Goal: Communication & Community: Answer question/provide support

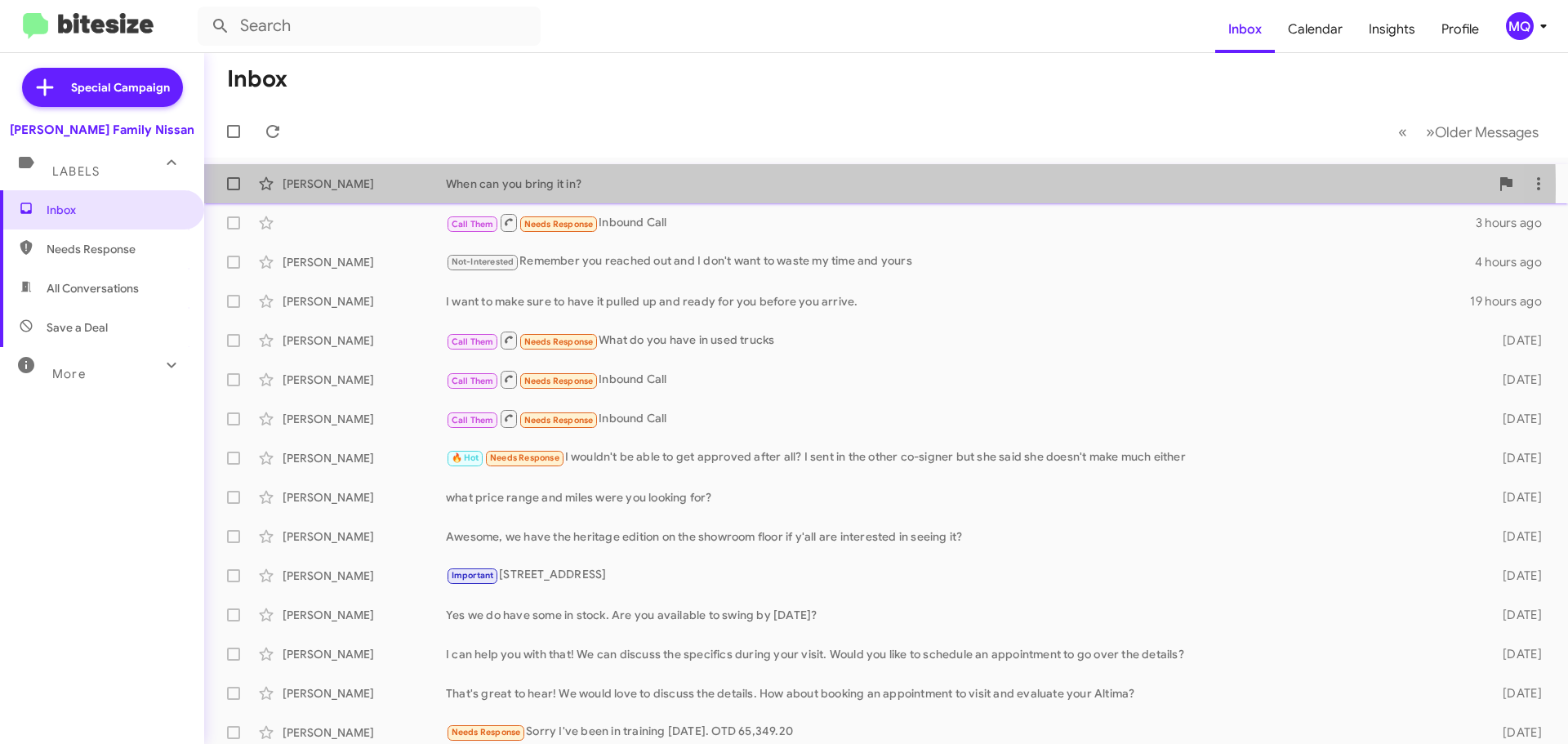
click at [503, 189] on div "When can you bring it in?" at bounding box center [967, 183] width 1043 height 16
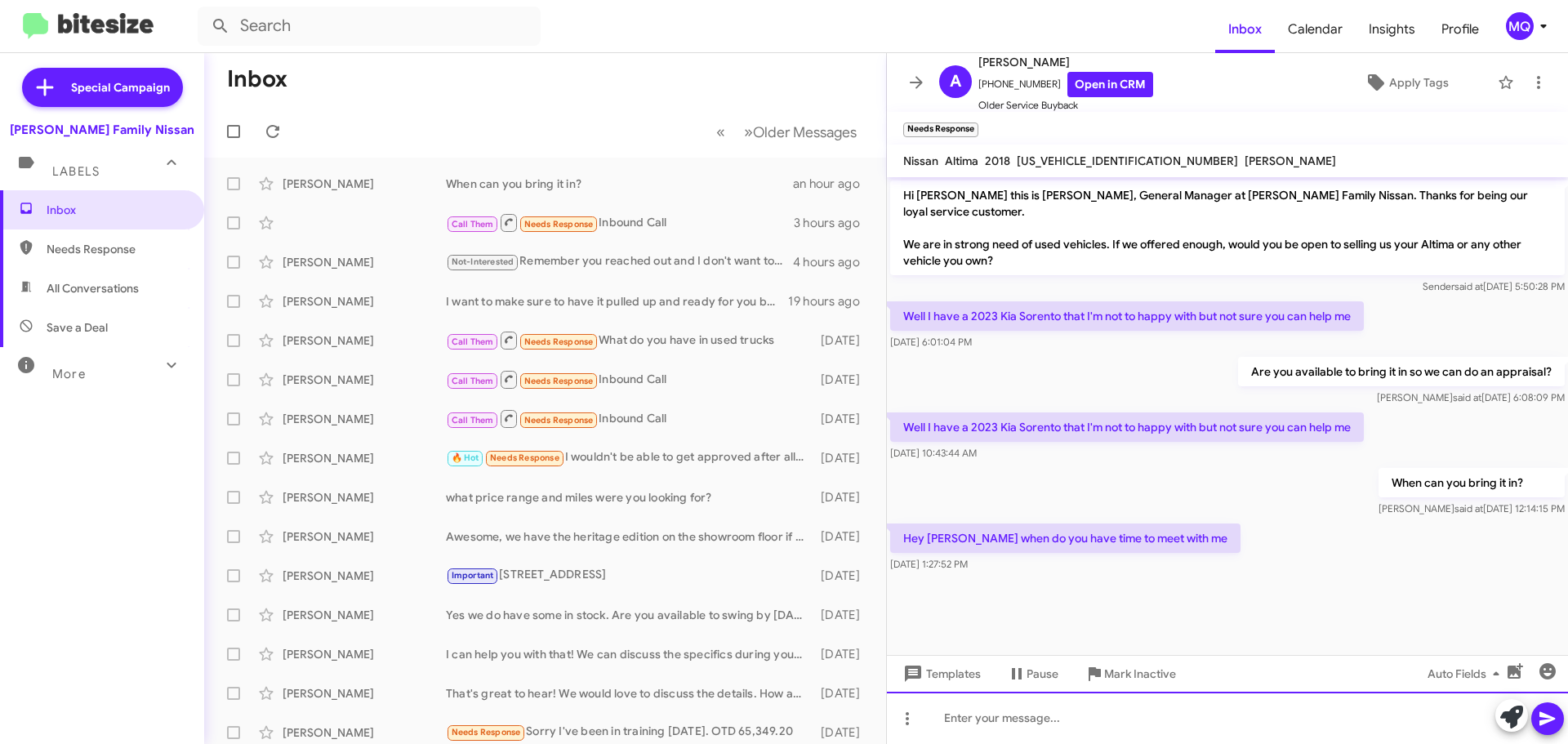
click at [1002, 711] on div at bounding box center [1228, 717] width 682 height 52
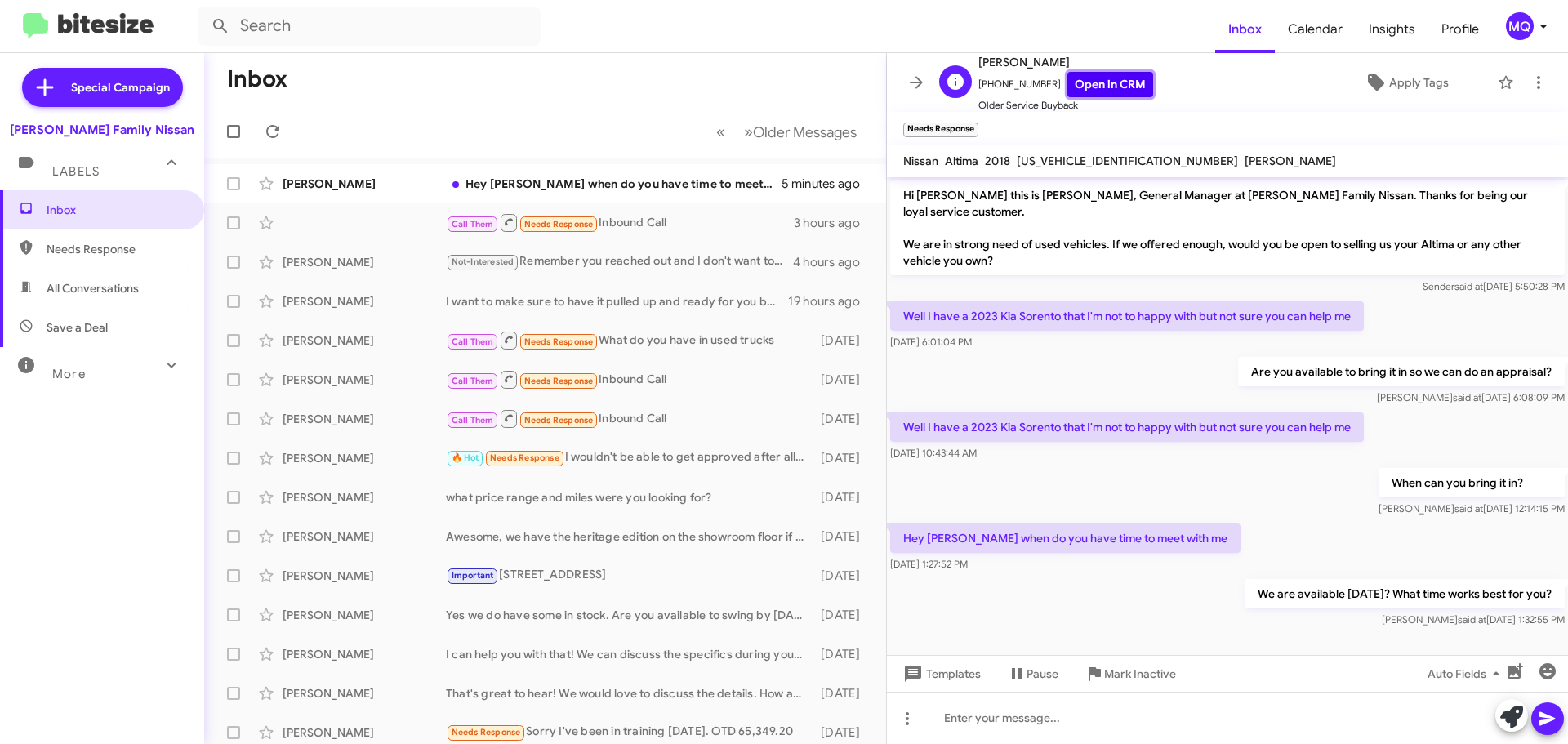
click at [1096, 77] on link "Open in CRM" at bounding box center [1110, 84] width 86 height 26
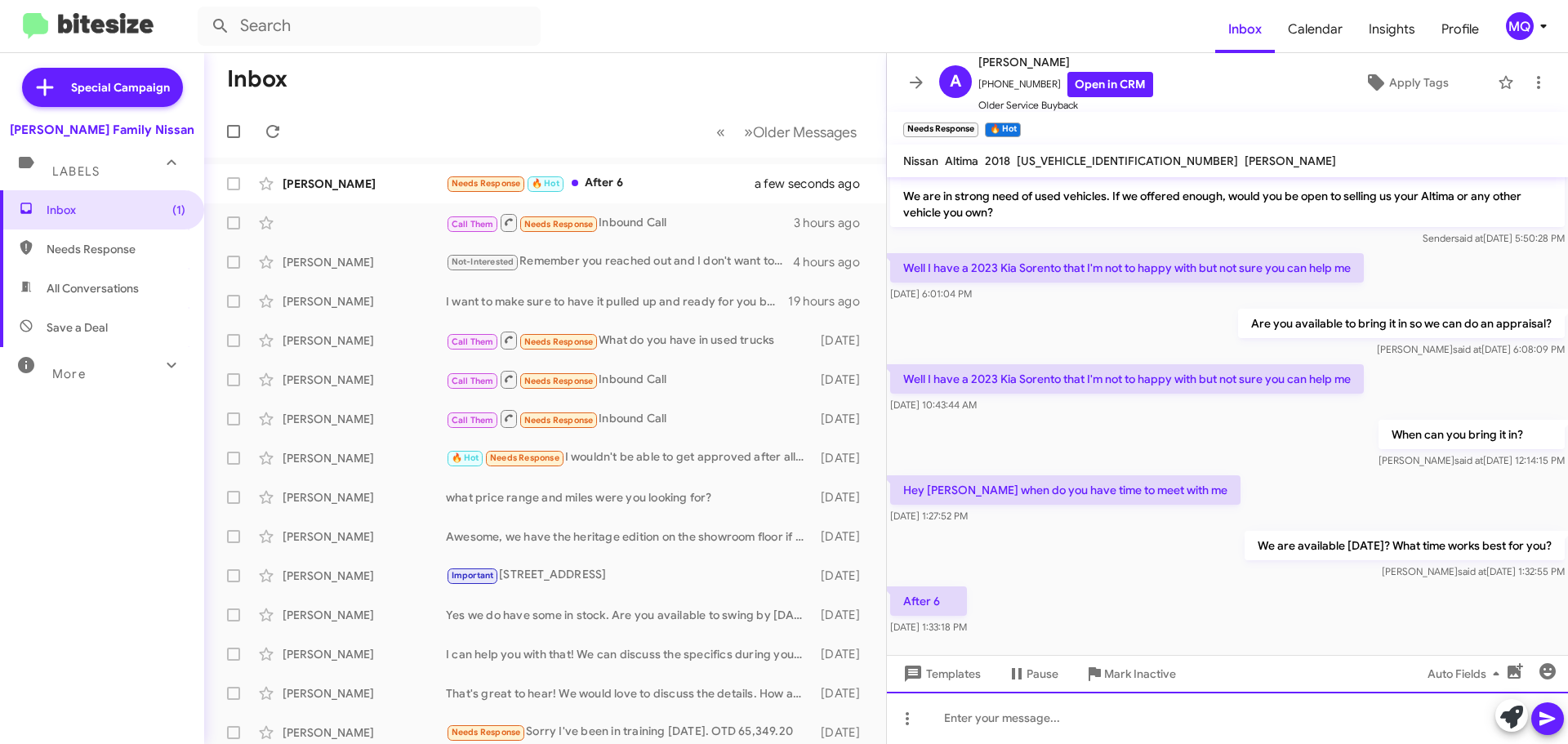
click at [1002, 721] on div at bounding box center [1228, 717] width 682 height 52
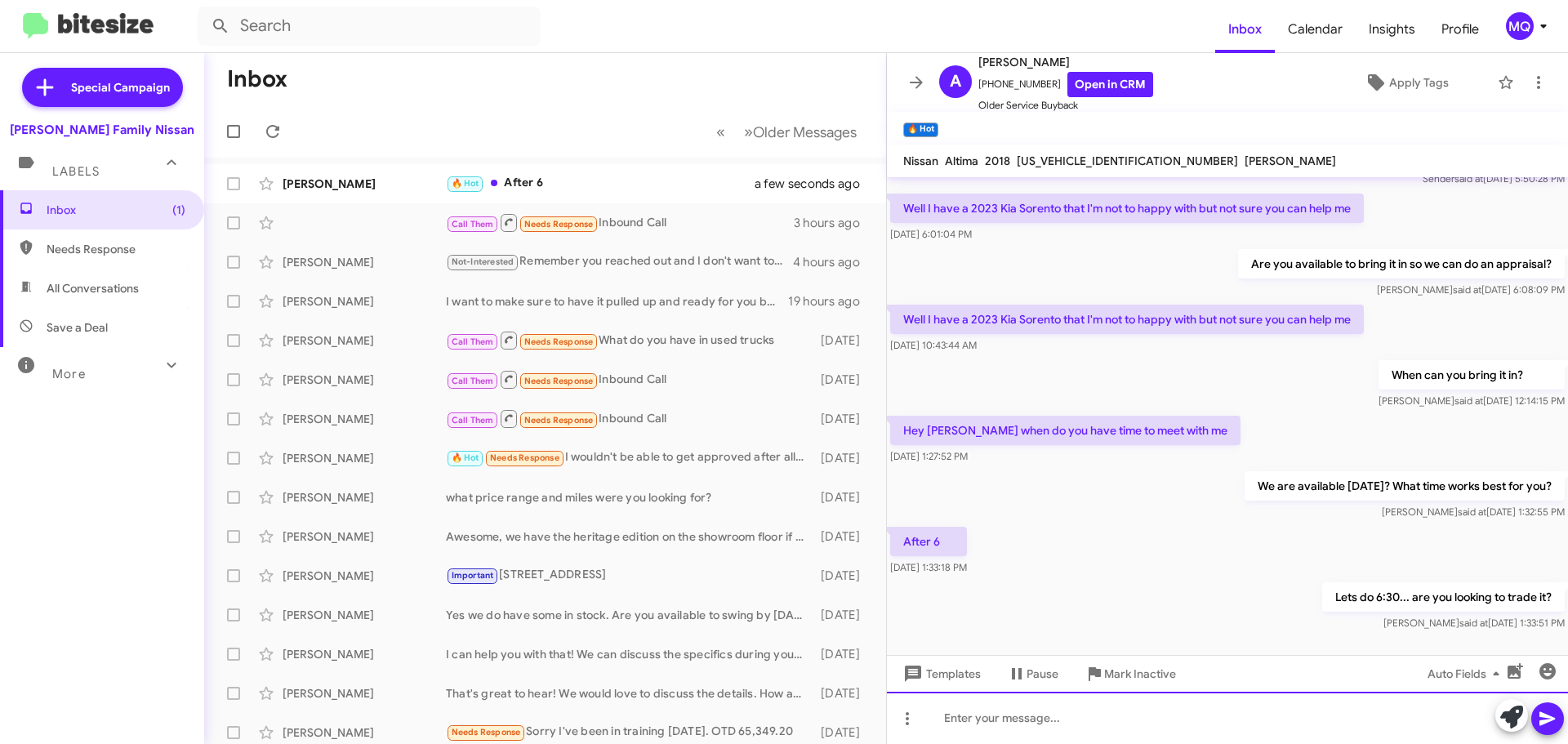
scroll to position [0, 0]
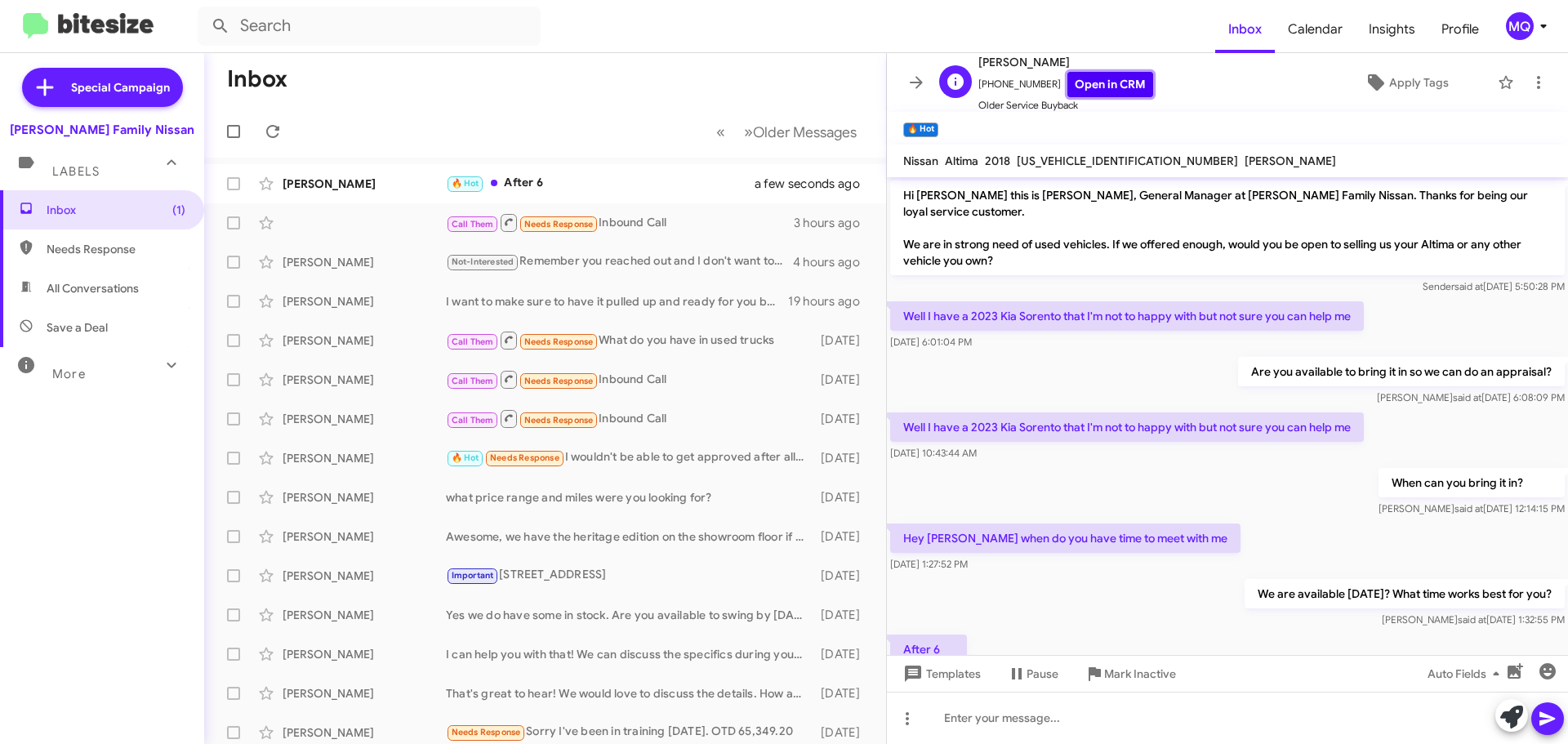
click at [1102, 81] on link "Open in CRM" at bounding box center [1110, 84] width 86 height 26
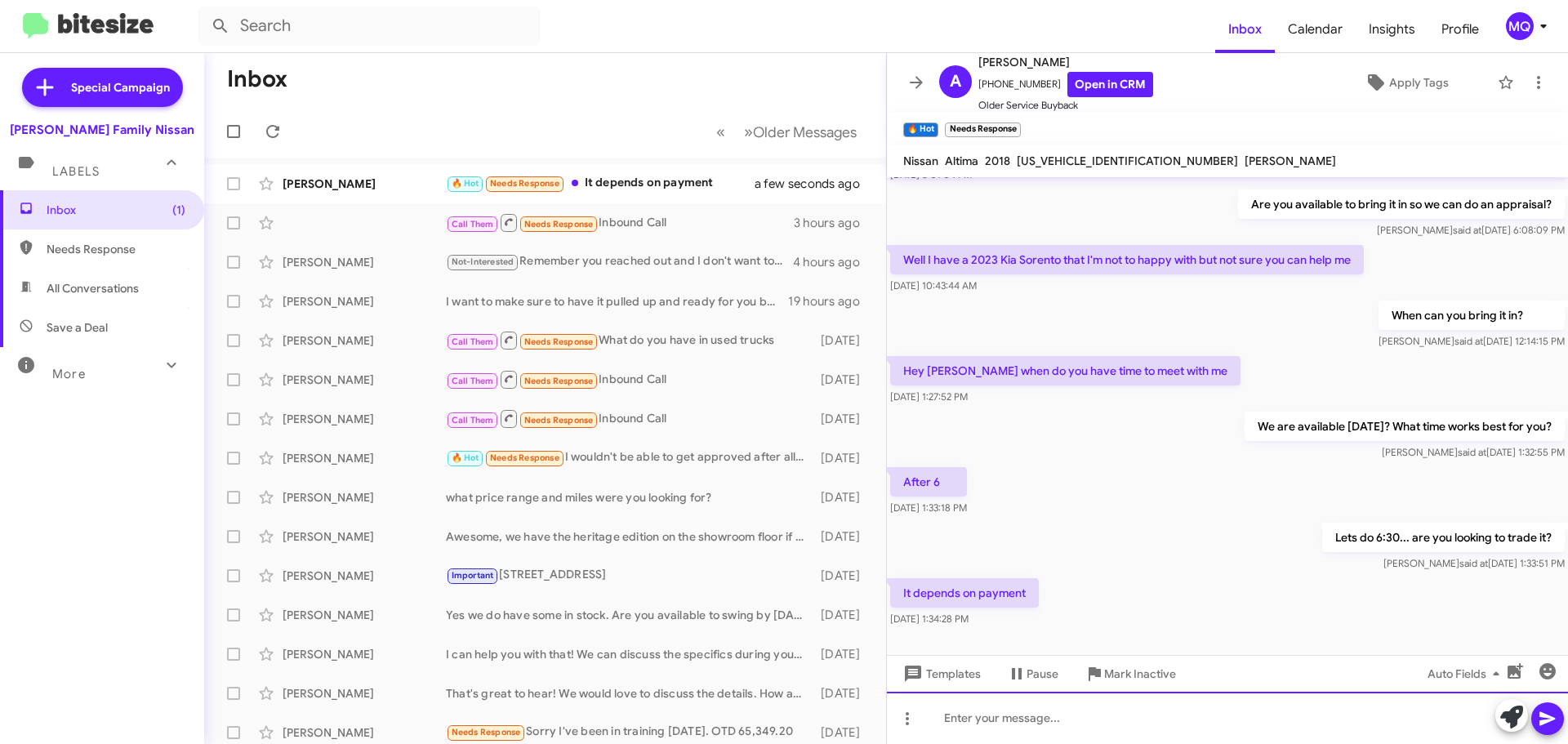
click at [991, 710] on div at bounding box center [1228, 717] width 682 height 52
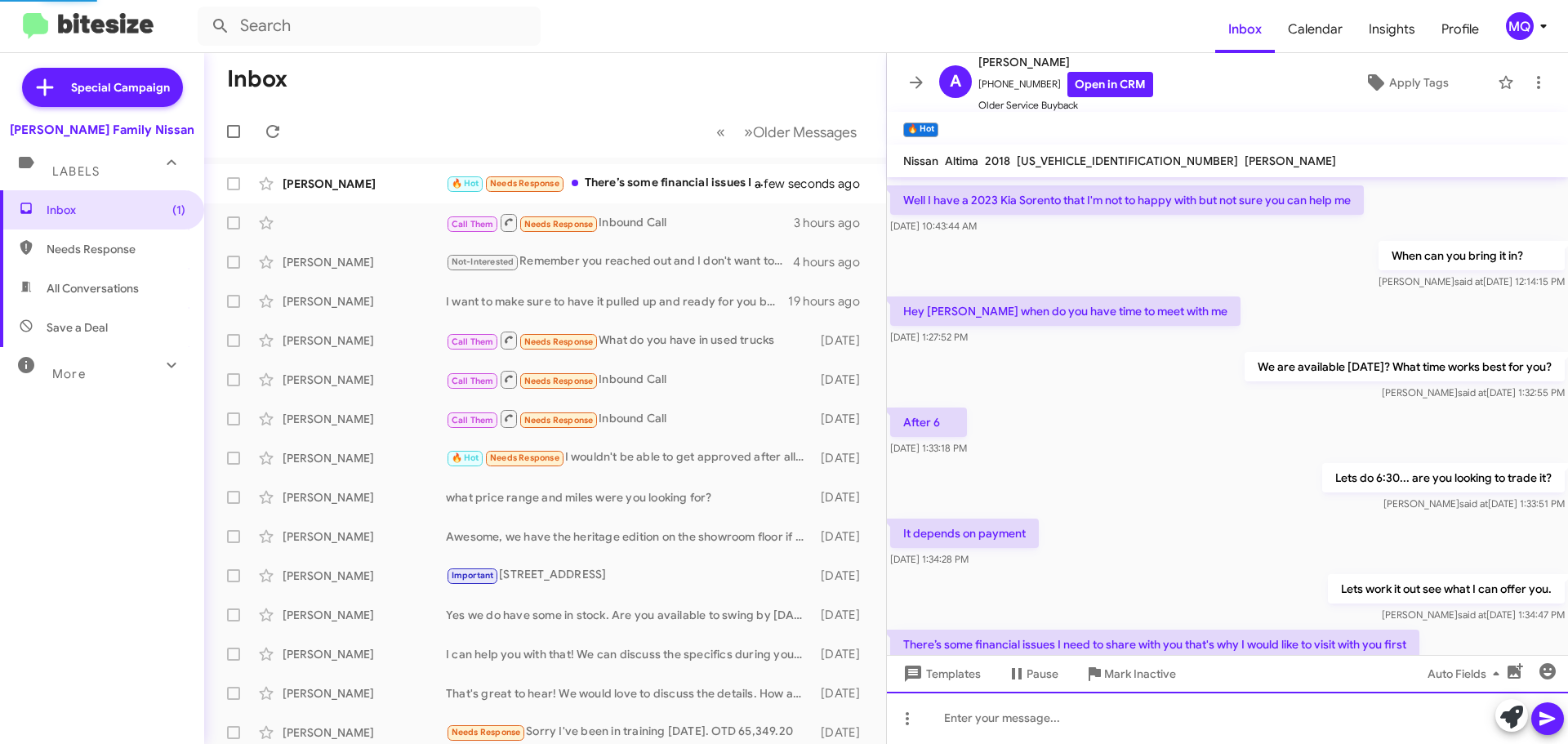
scroll to position [0, 0]
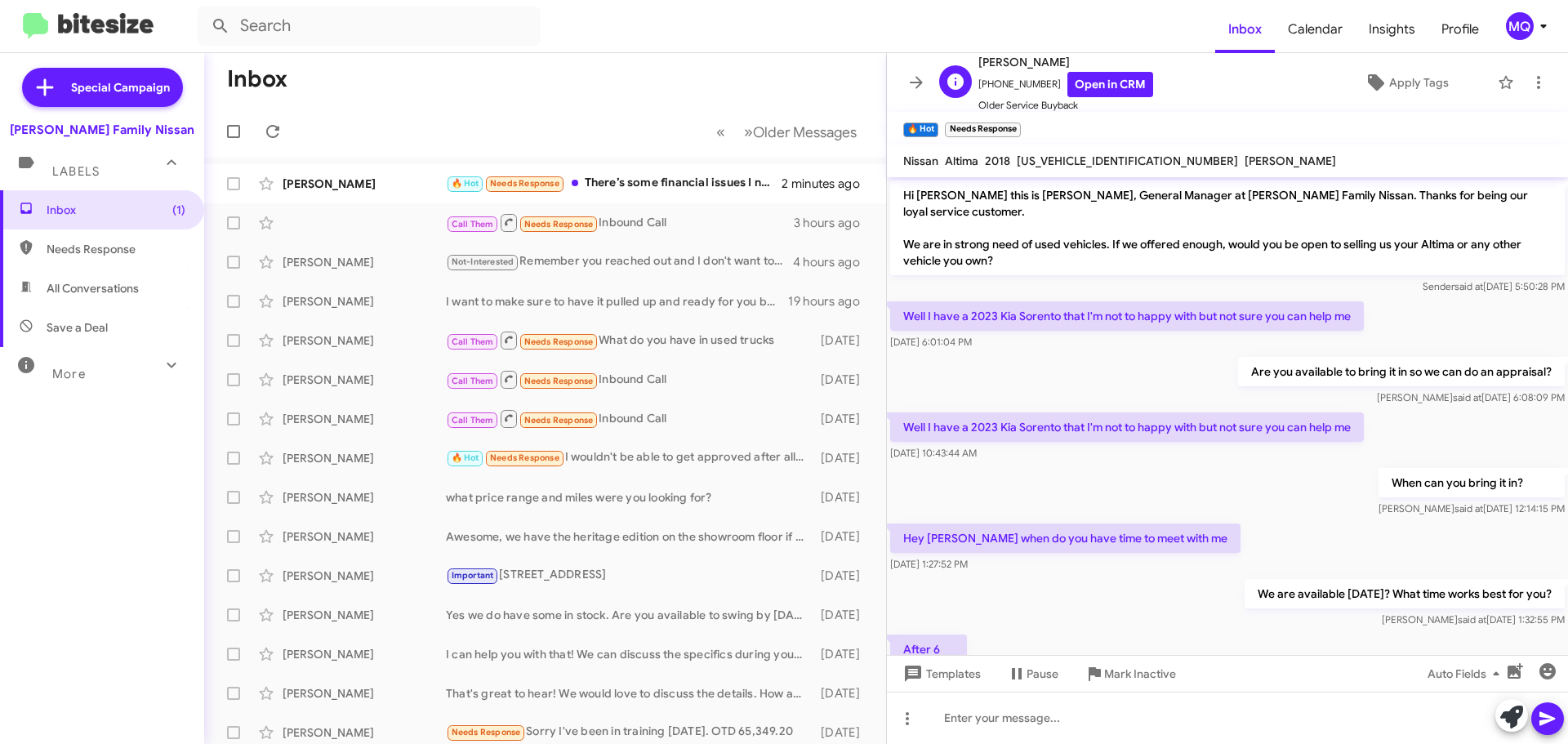
click at [1084, 99] on span "Older Service Buyback" at bounding box center [1066, 105] width 175 height 16
click at [1104, 87] on link "Open in CRM" at bounding box center [1110, 84] width 86 height 26
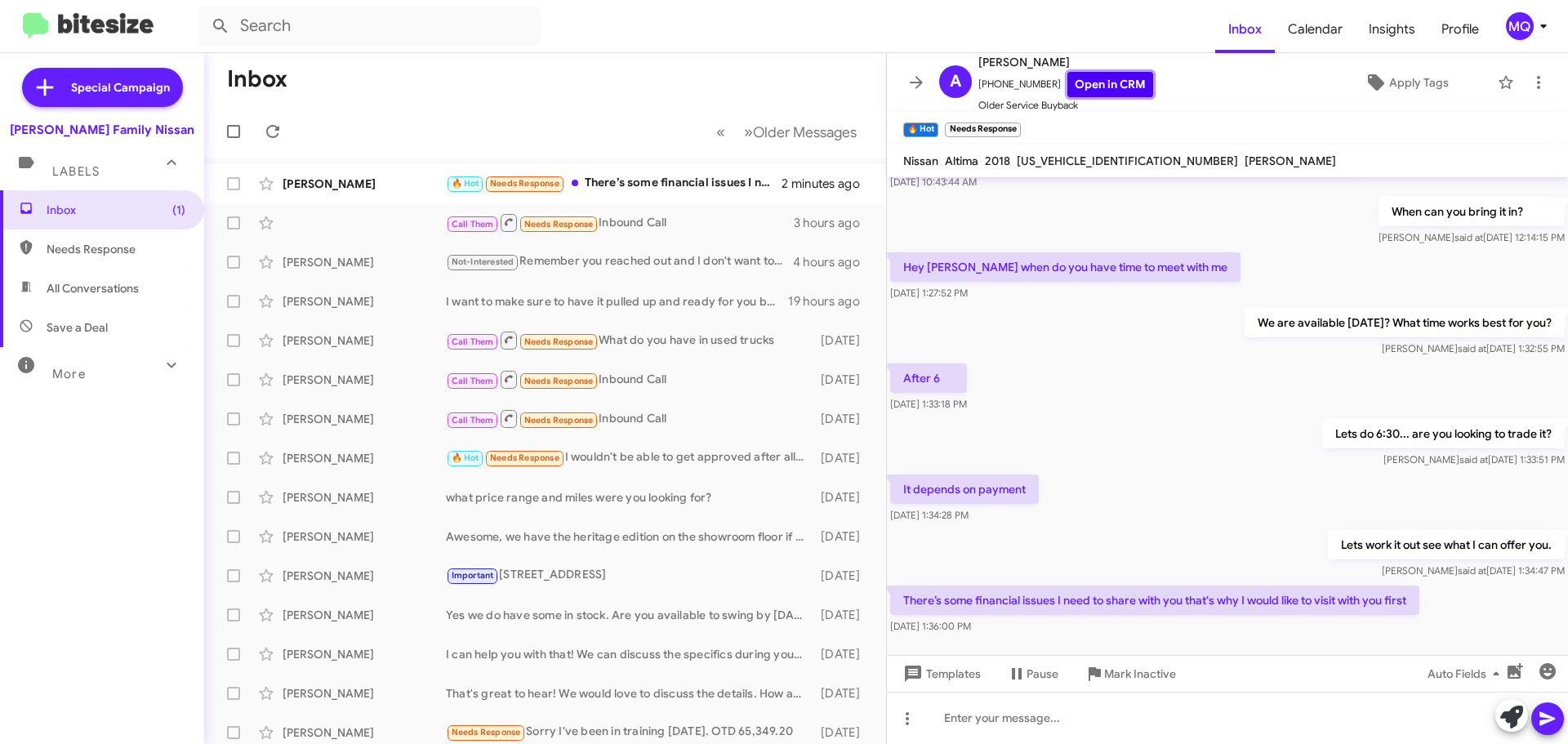
scroll to position [286, 0]
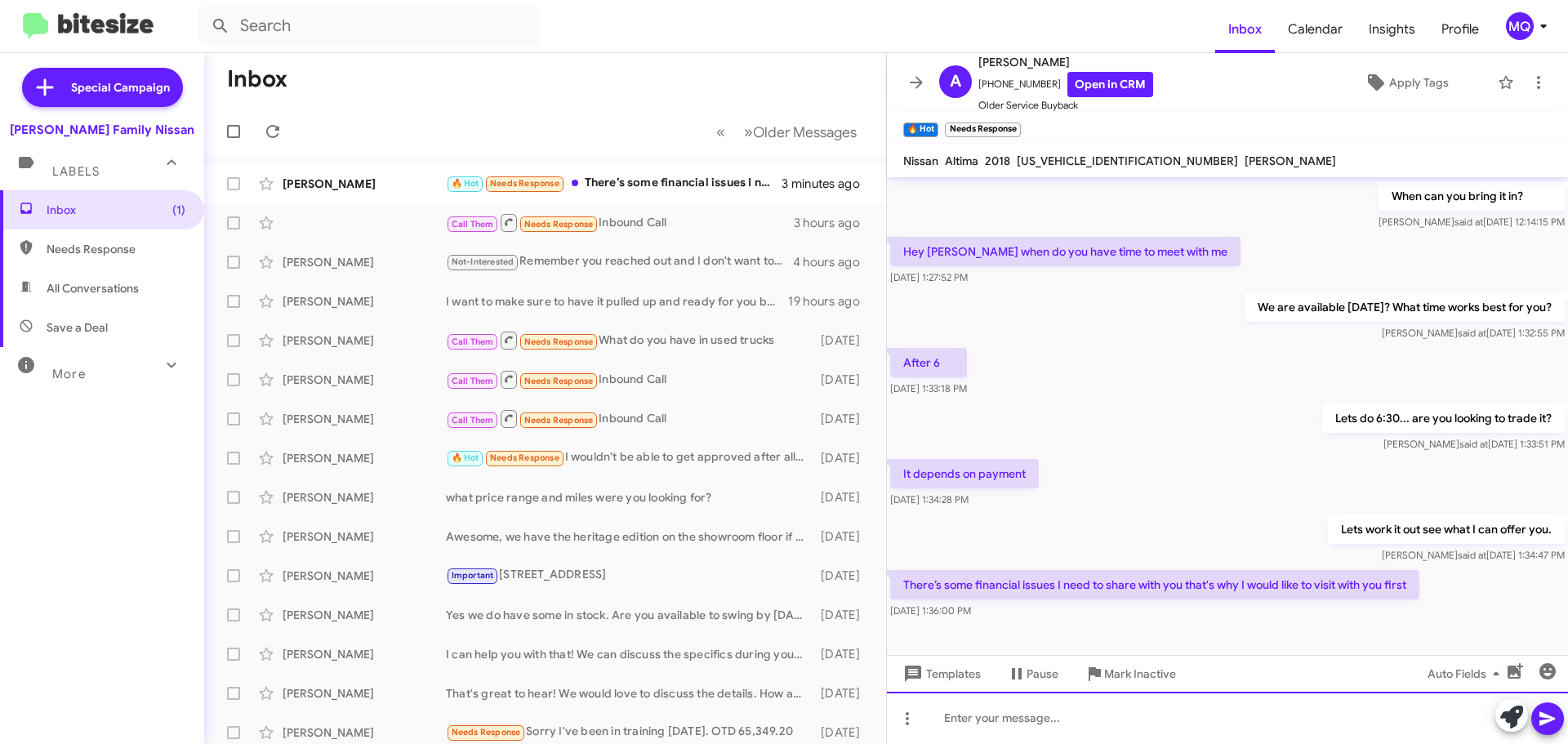
click at [1111, 721] on div at bounding box center [1228, 717] width 682 height 52
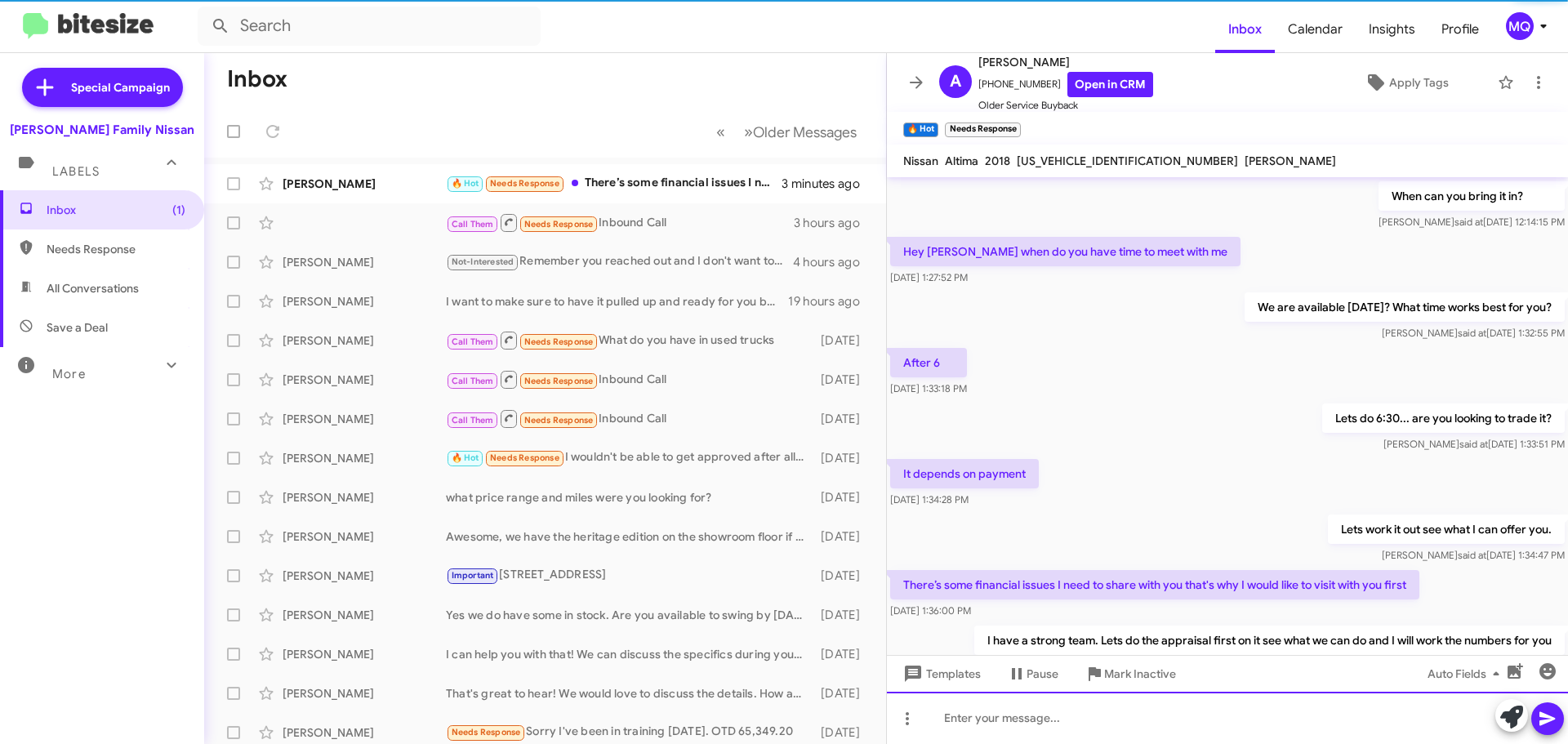
scroll to position [0, 0]
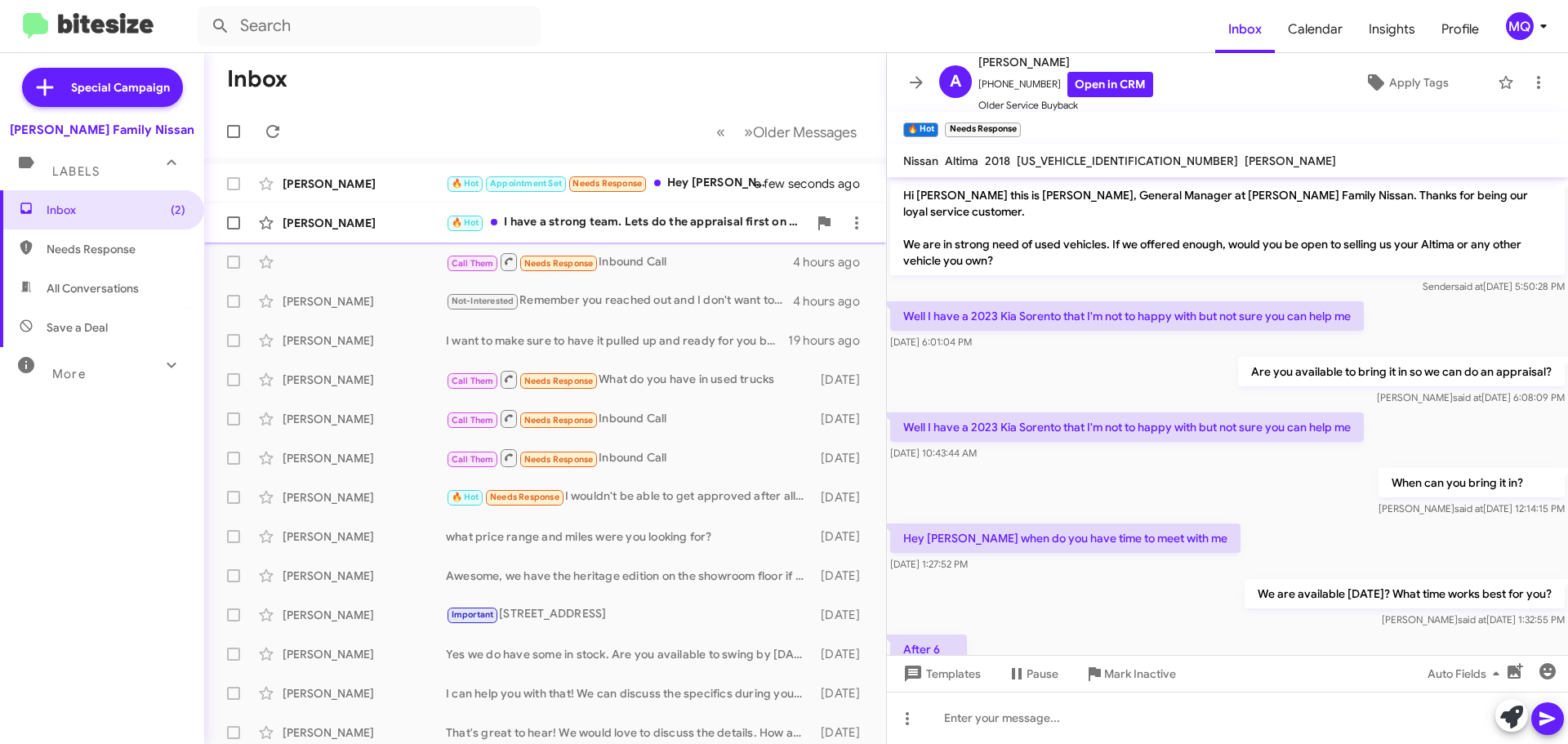
click at [687, 227] on div "🔥 Hot I have a strong team. Lets do the appraisal first on it see what we can d…" at bounding box center [626, 223] width 362 height 19
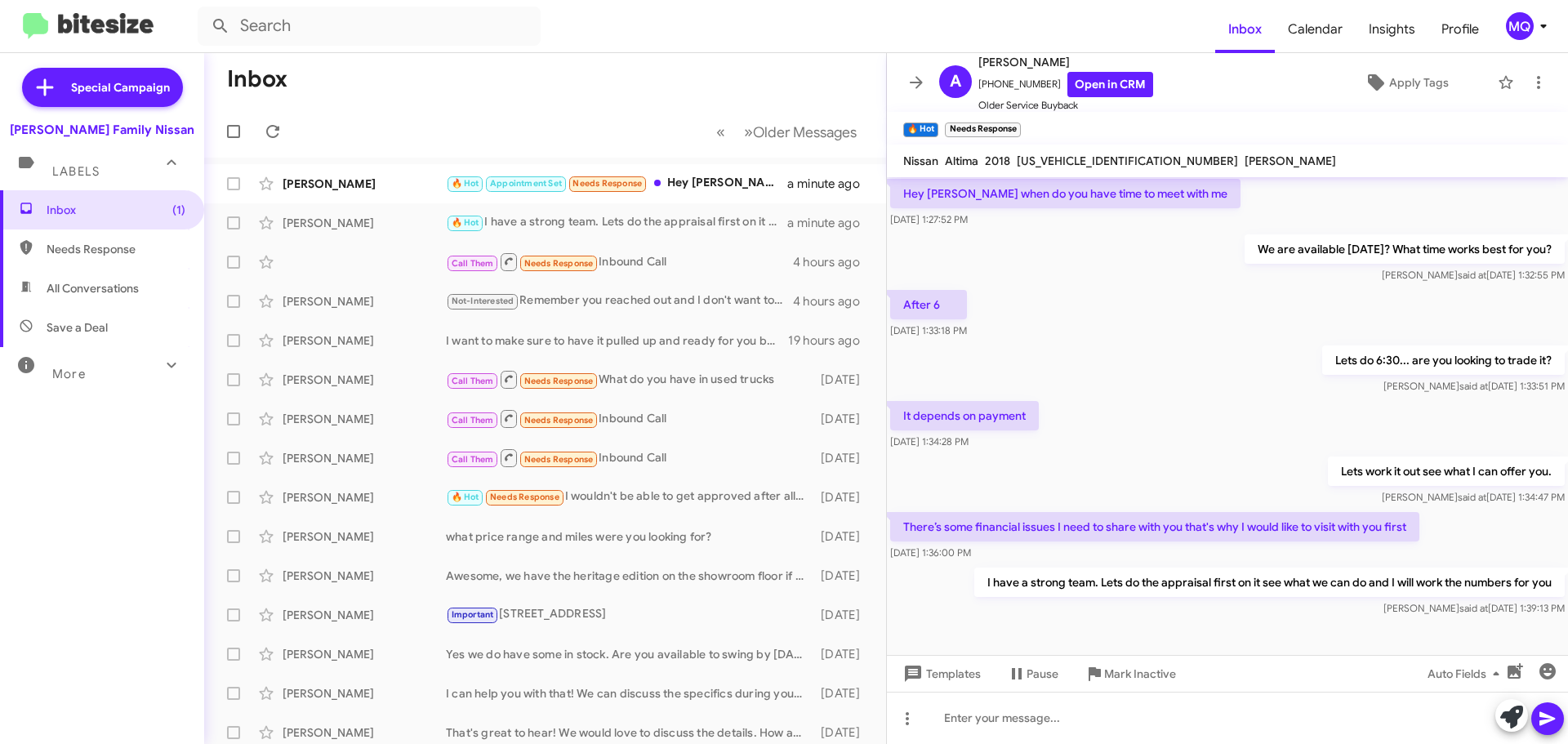
scroll to position [346, 0]
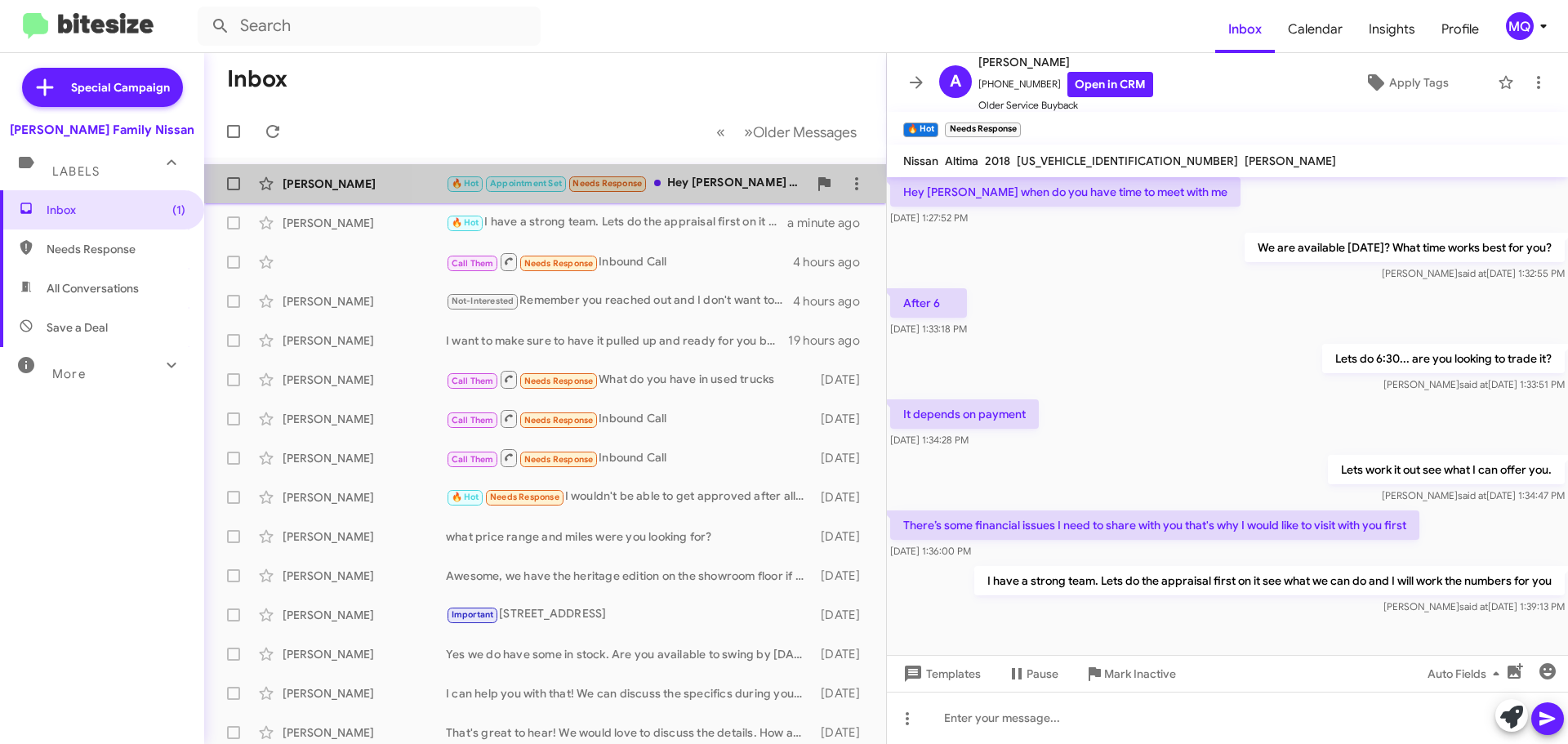
click at [730, 187] on div "🔥 Hot Appointment Set Needs Response Hey [PERSON_NAME] it's [PERSON_NAME]" at bounding box center [626, 184] width 362 height 19
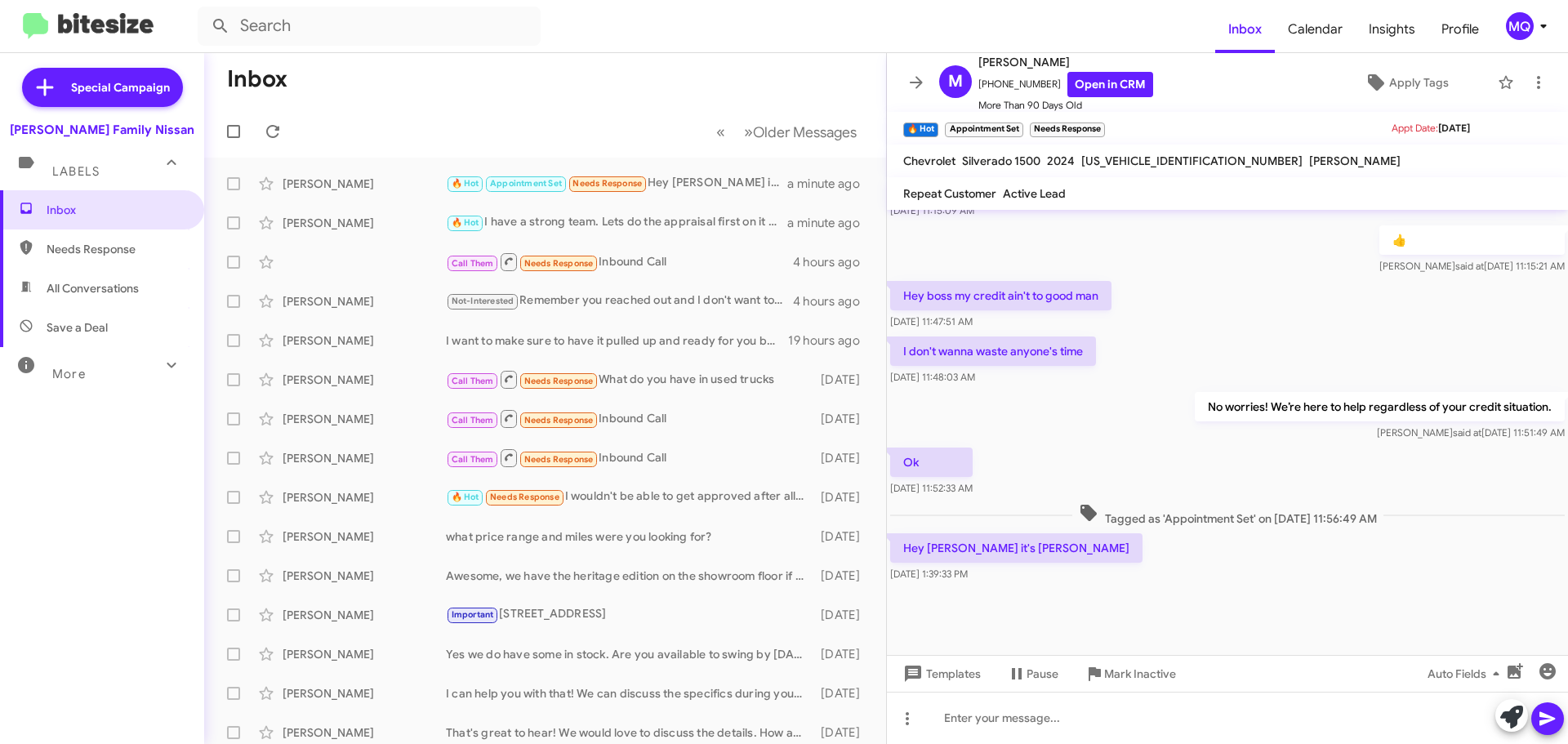
scroll to position [695, 0]
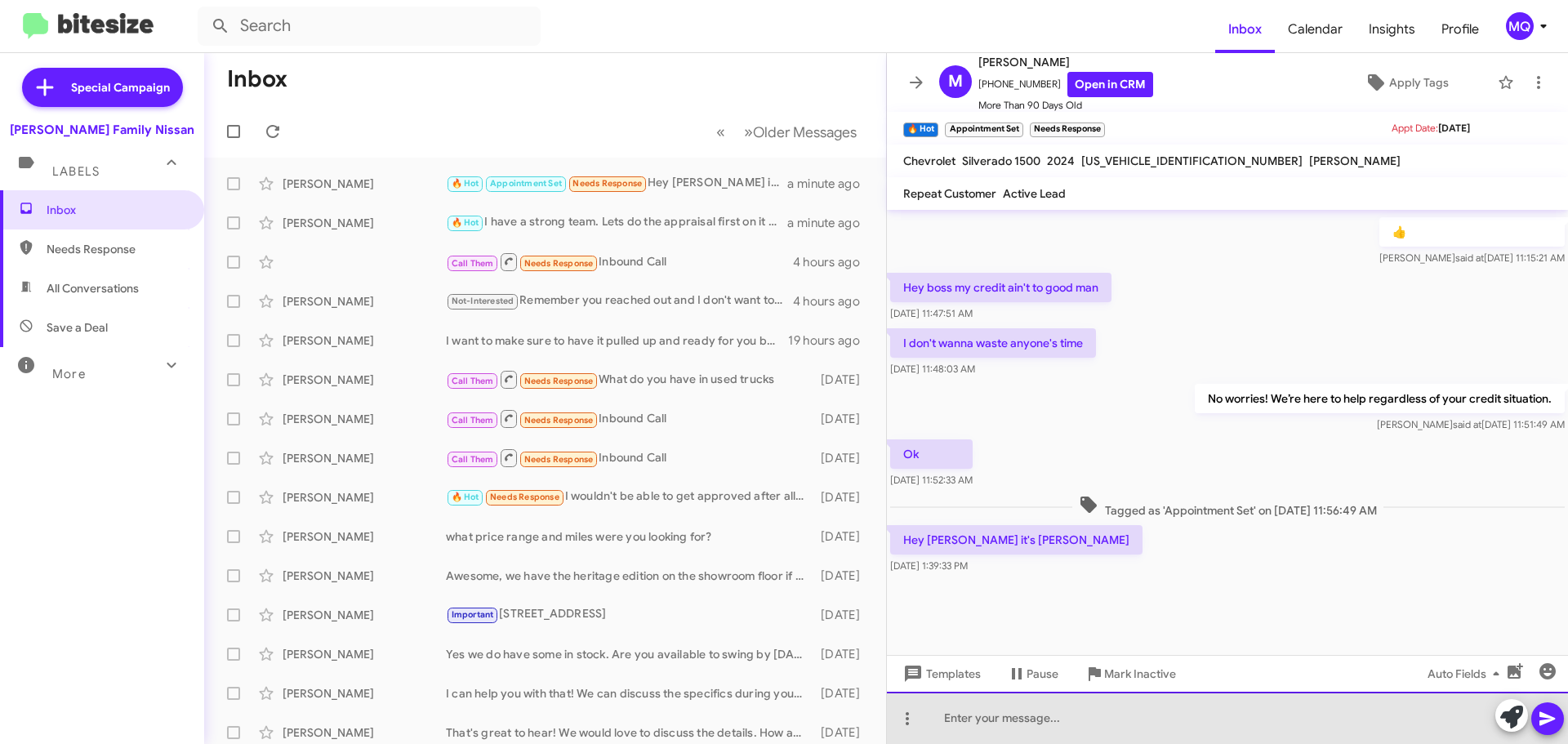
click at [1048, 723] on div at bounding box center [1228, 717] width 682 height 52
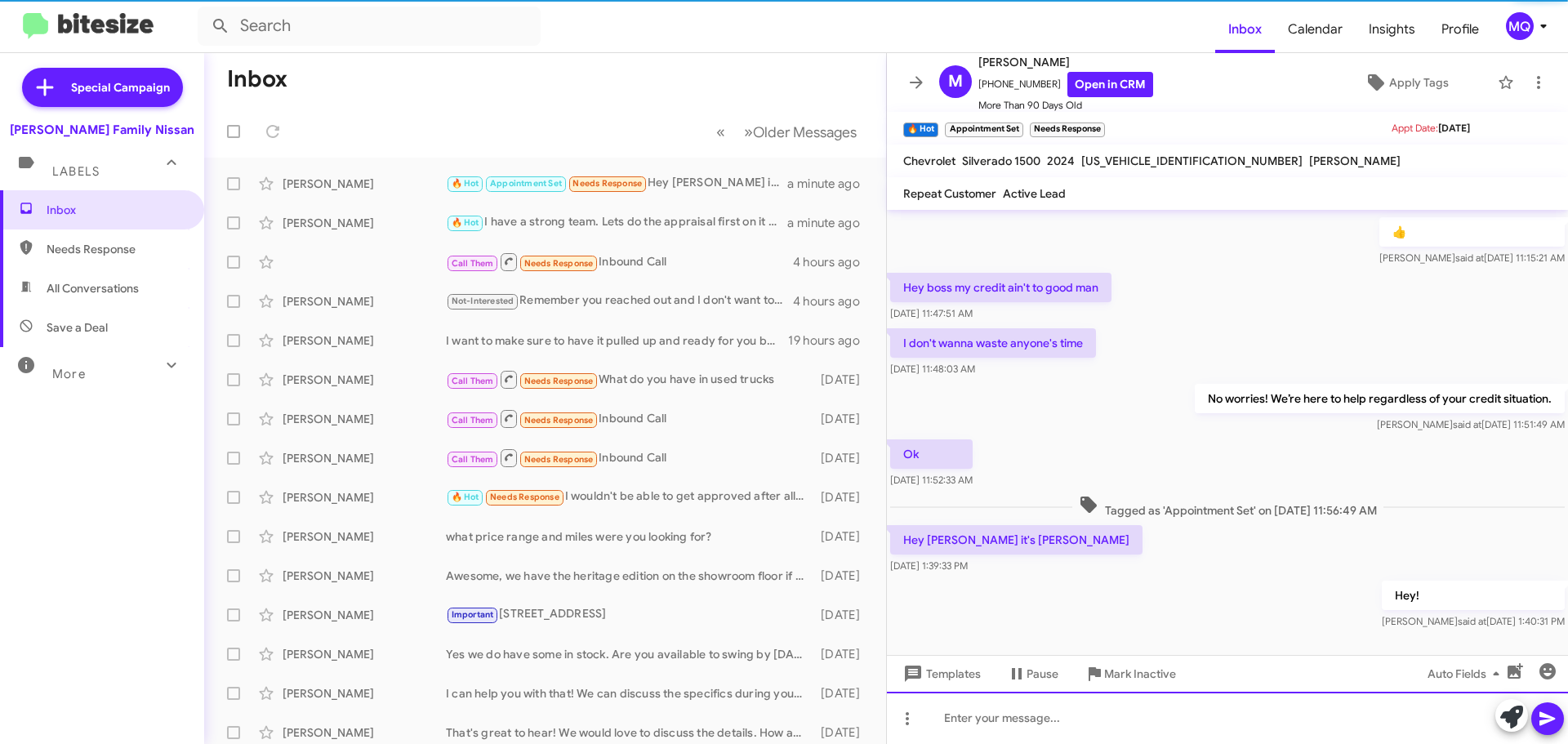
scroll to position [0, 0]
